Goal: Transaction & Acquisition: Purchase product/service

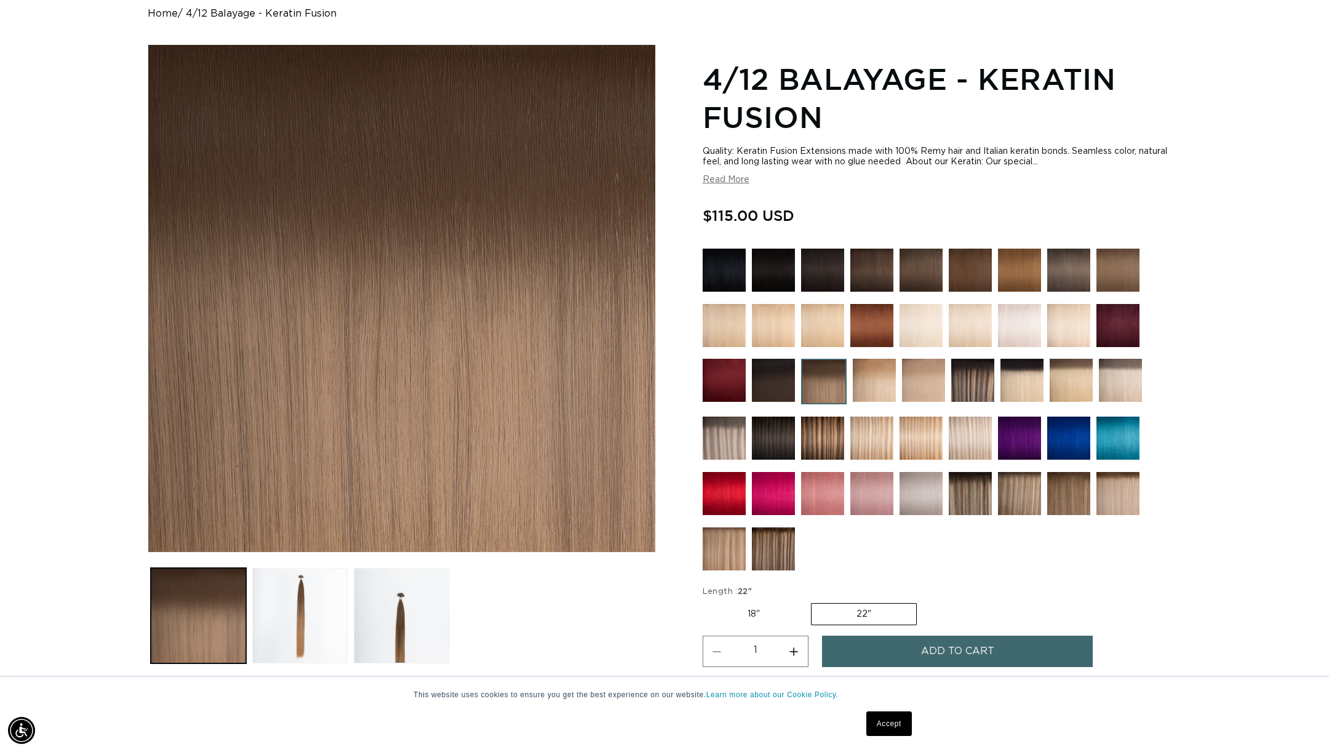
scroll to position [177, 0]
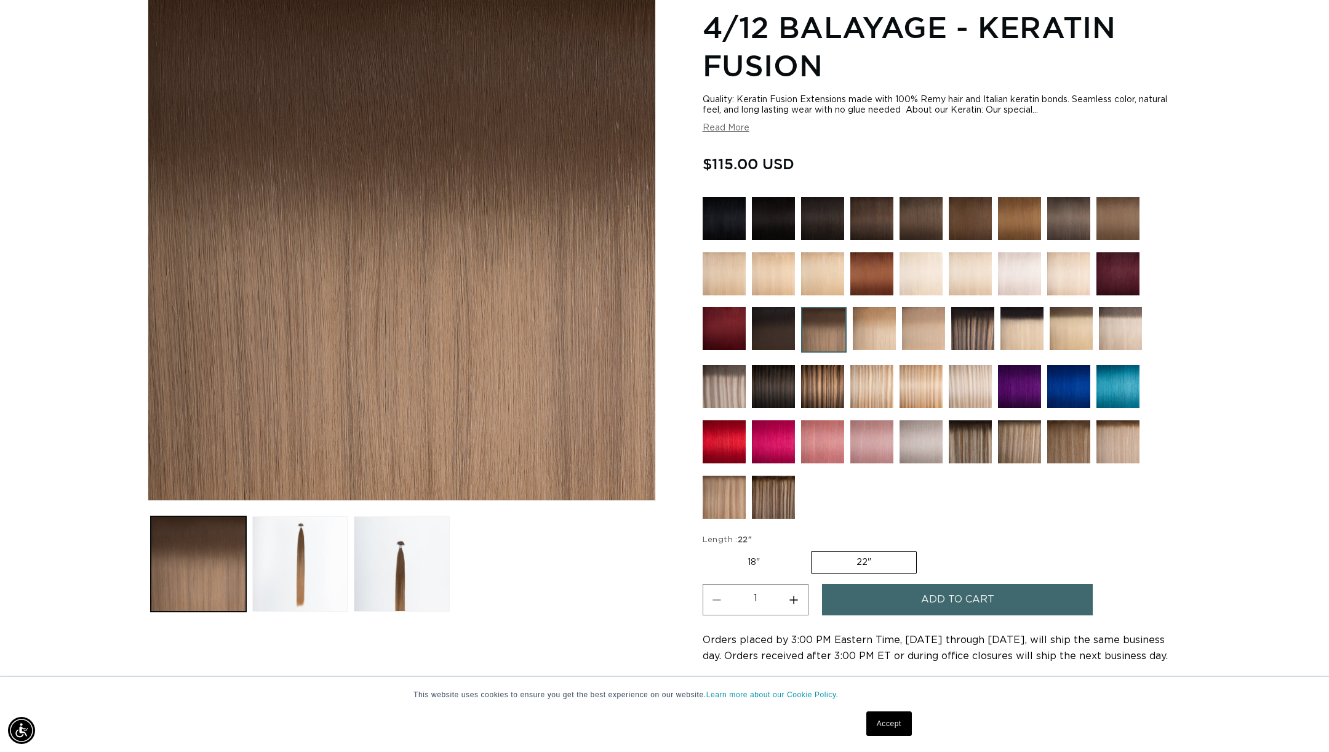
click at [745, 567] on label "18" Variant sold out or unavailable" at bounding box center [754, 562] width 102 height 21
click at [706, 549] on input "18" Variant sold out or unavailable" at bounding box center [706, 549] width 1 height 1
radio input "true"
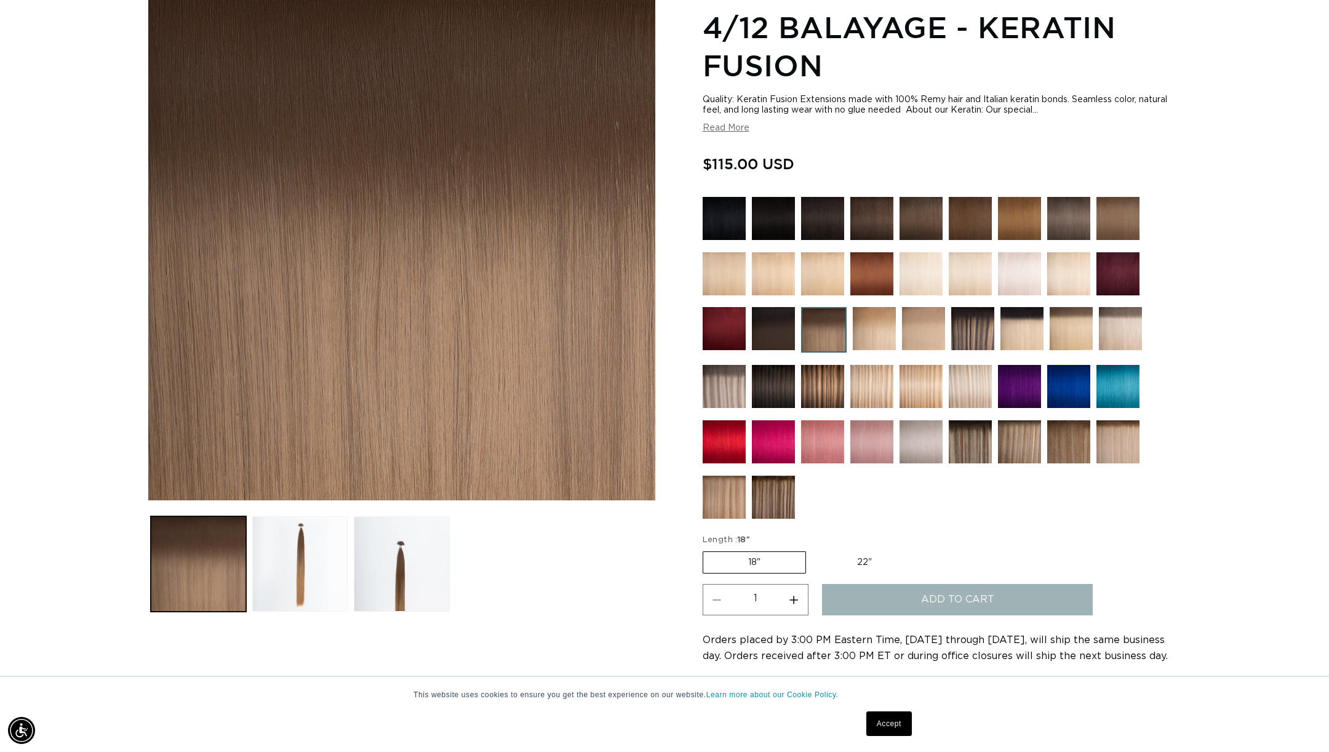
scroll to position [0, 1093]
click at [841, 559] on label "22" Variant sold out or unavailable" at bounding box center [864, 562] width 105 height 21
click at [813, 549] on input "22" Variant sold out or unavailable" at bounding box center [812, 549] width 1 height 1
radio input "true"
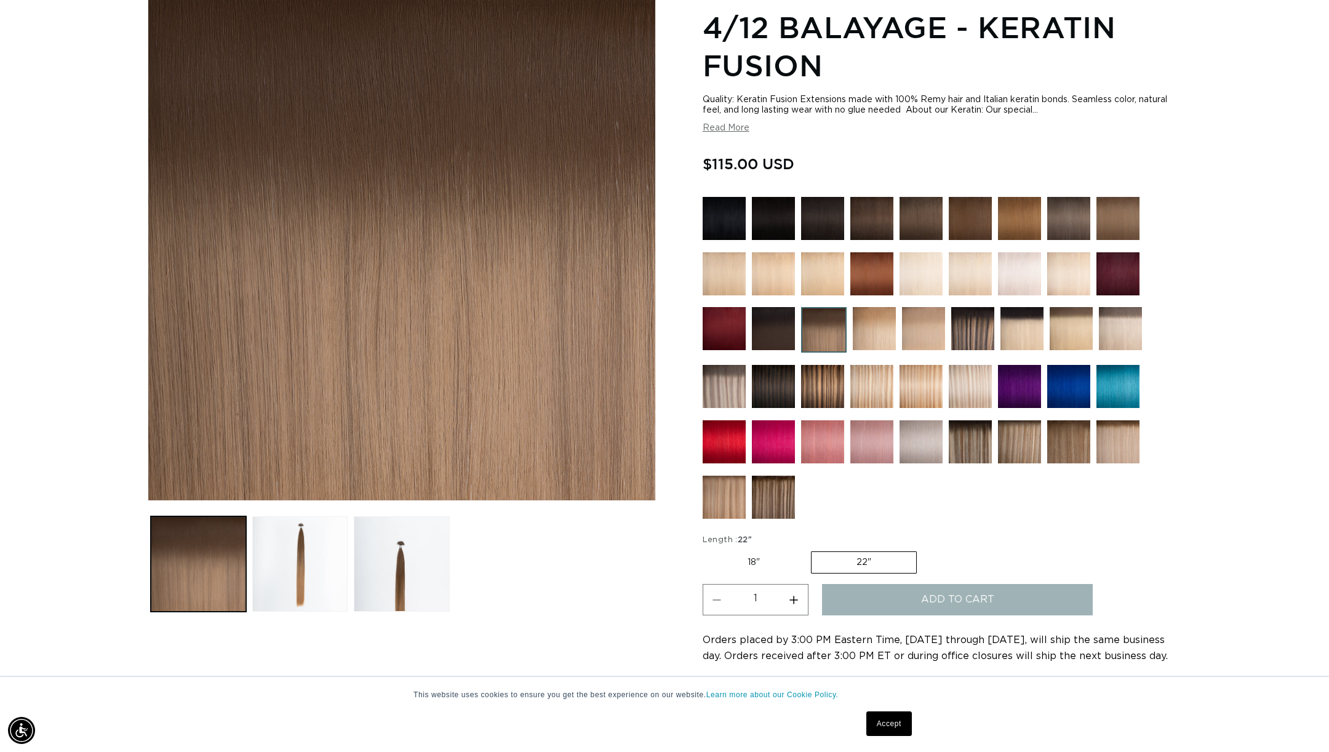
click at [742, 564] on label "18" Variant sold out or unavailable" at bounding box center [754, 562] width 102 height 21
click at [706, 549] on input "18" Variant sold out or unavailable" at bounding box center [706, 549] width 1 height 1
radio input "true"
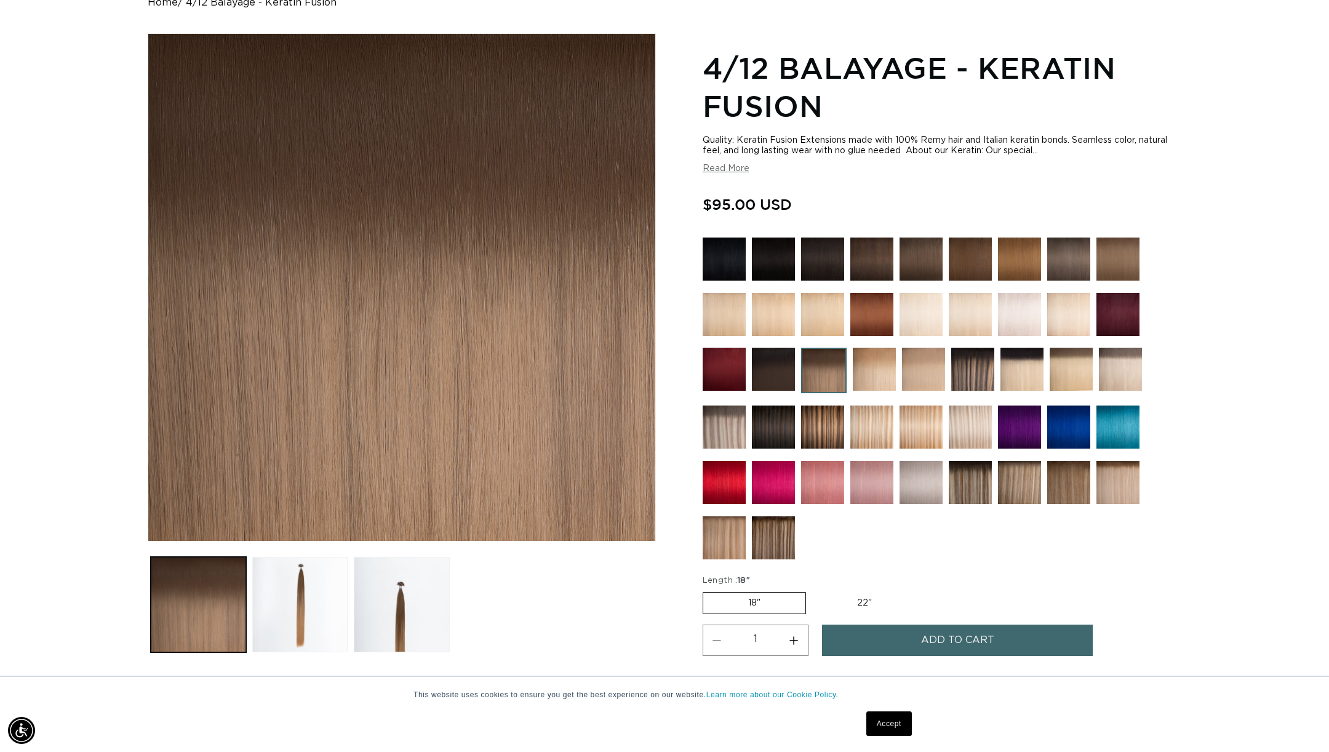
click at [874, 600] on label "22" Variant sold out or unavailable" at bounding box center [864, 603] width 105 height 21
click at [813, 590] on input "22" Variant sold out or unavailable" at bounding box center [812, 589] width 1 height 1
radio input "true"
click at [755, 603] on label "18" Variant sold out or unavailable" at bounding box center [754, 603] width 102 height 21
click at [706, 590] on input "18" Variant sold out or unavailable" at bounding box center [706, 589] width 1 height 1
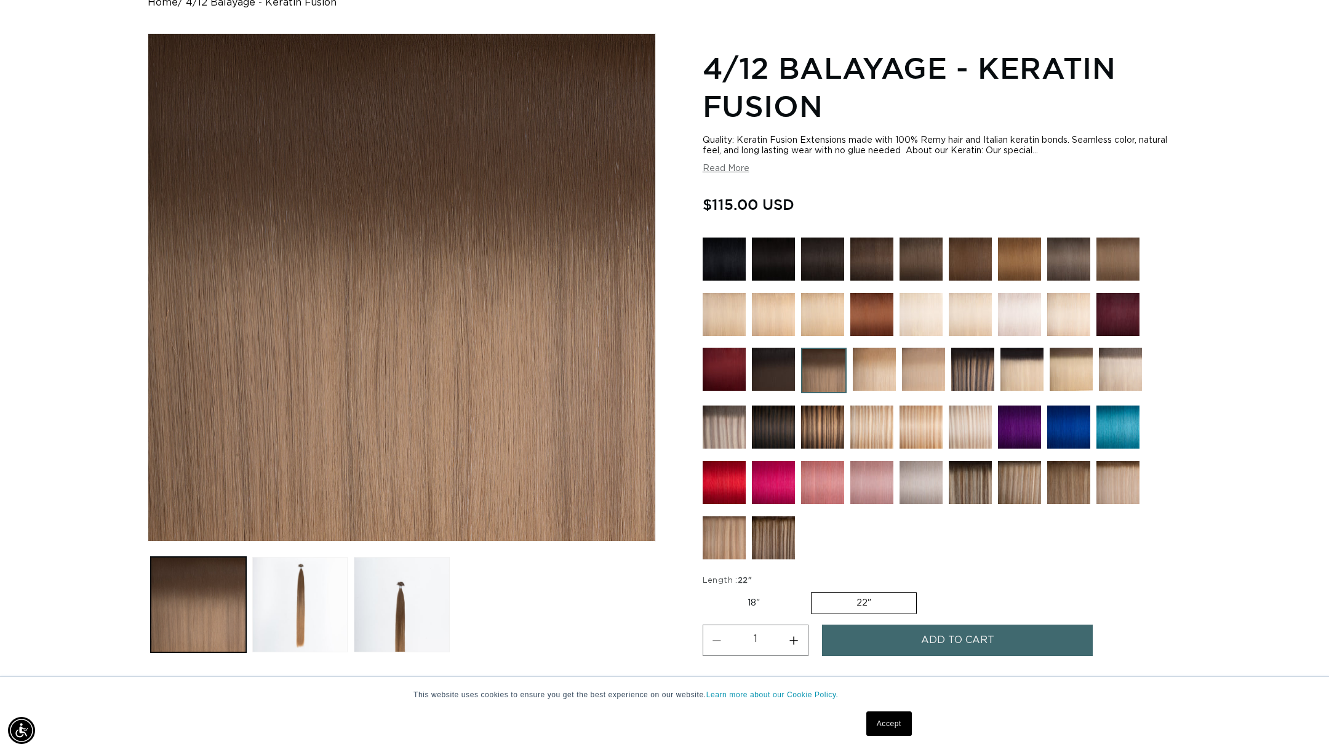
radio input "true"
